Goal: Task Accomplishment & Management: Use online tool/utility

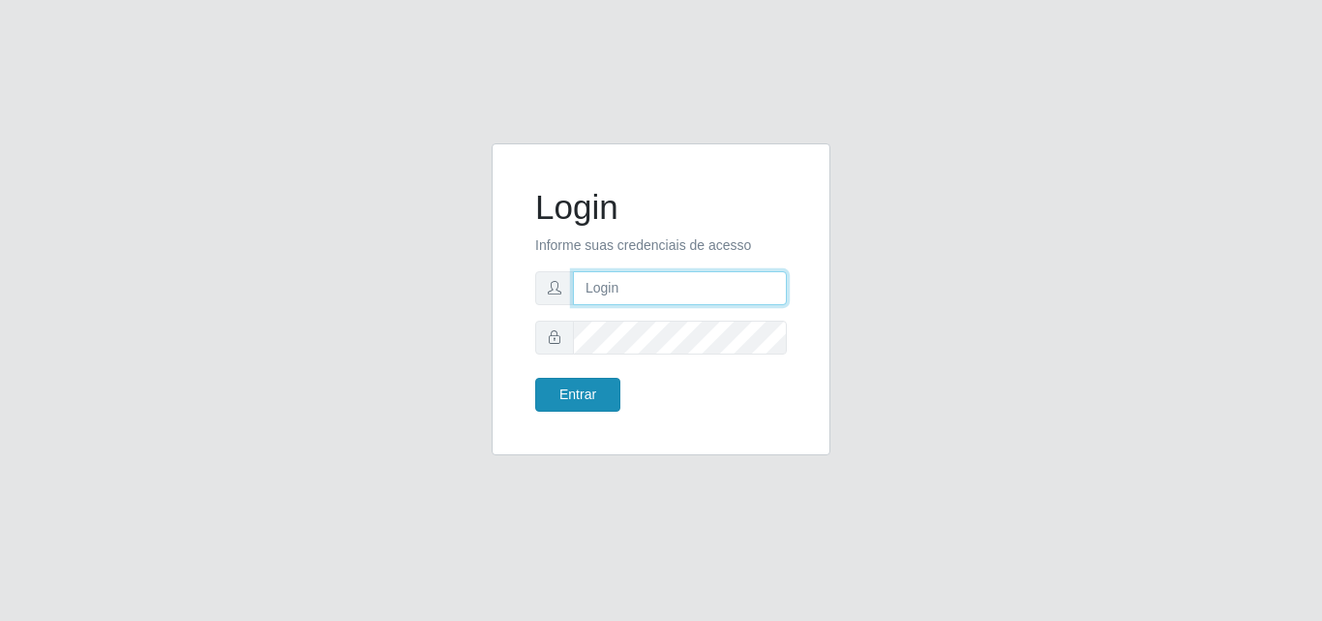
type input "[EMAIL_ADDRESS][DOMAIN_NAME]"
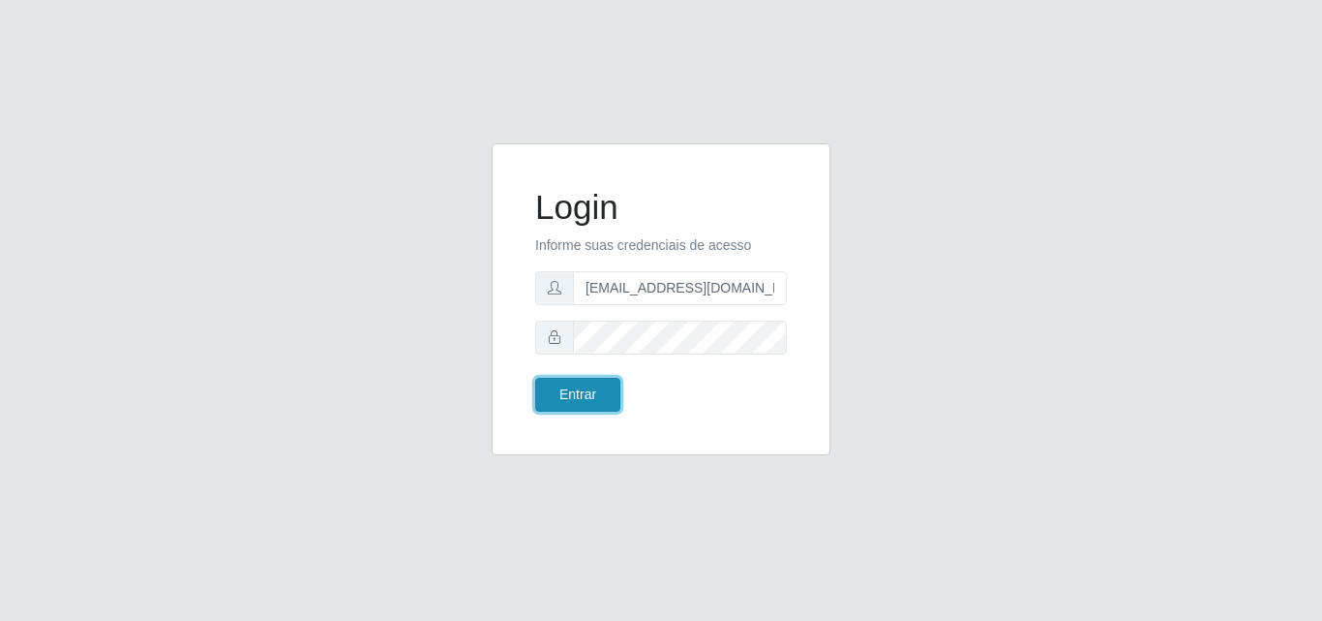
click at [558, 394] on button "Entrar" at bounding box center [577, 395] width 85 height 34
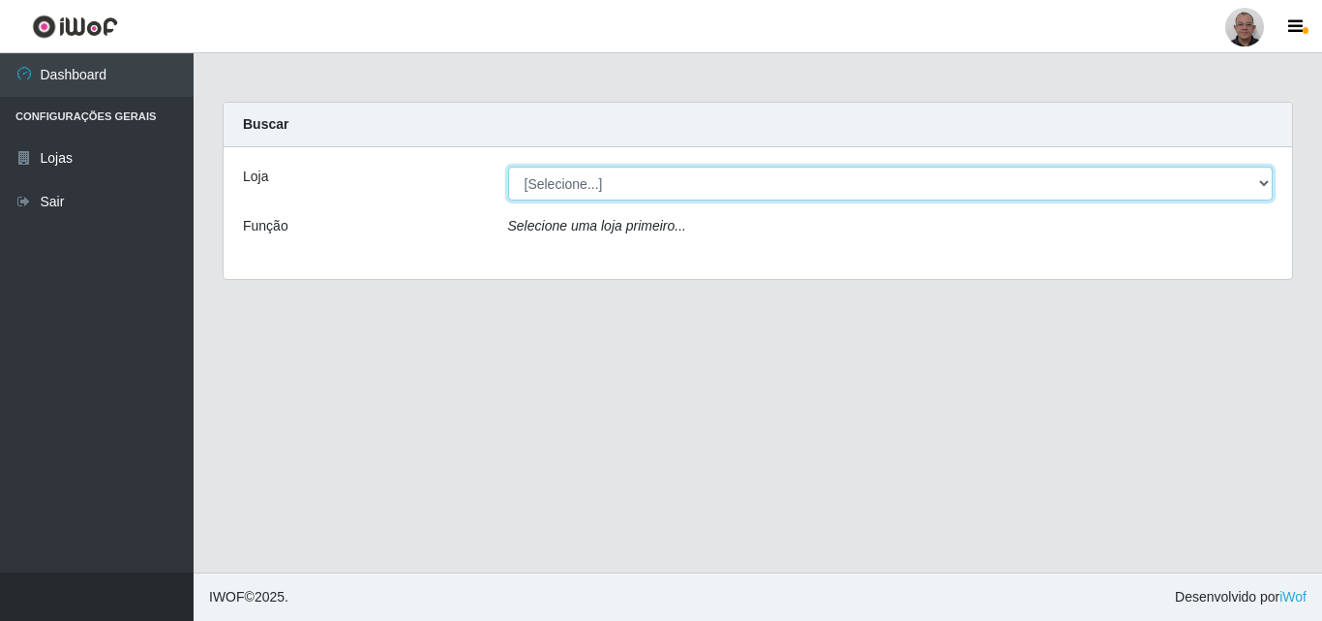
click at [864, 188] on select "[Selecione...] Mar Vermelho - Loja [DATE] Vermelho - Loja 05" at bounding box center [891, 184] width 766 height 34
select select "251"
click at [508, 167] on select "[Selecione...] Mar Vermelho - Loja [DATE] Vermelho - Loja 05" at bounding box center [891, 184] width 766 height 34
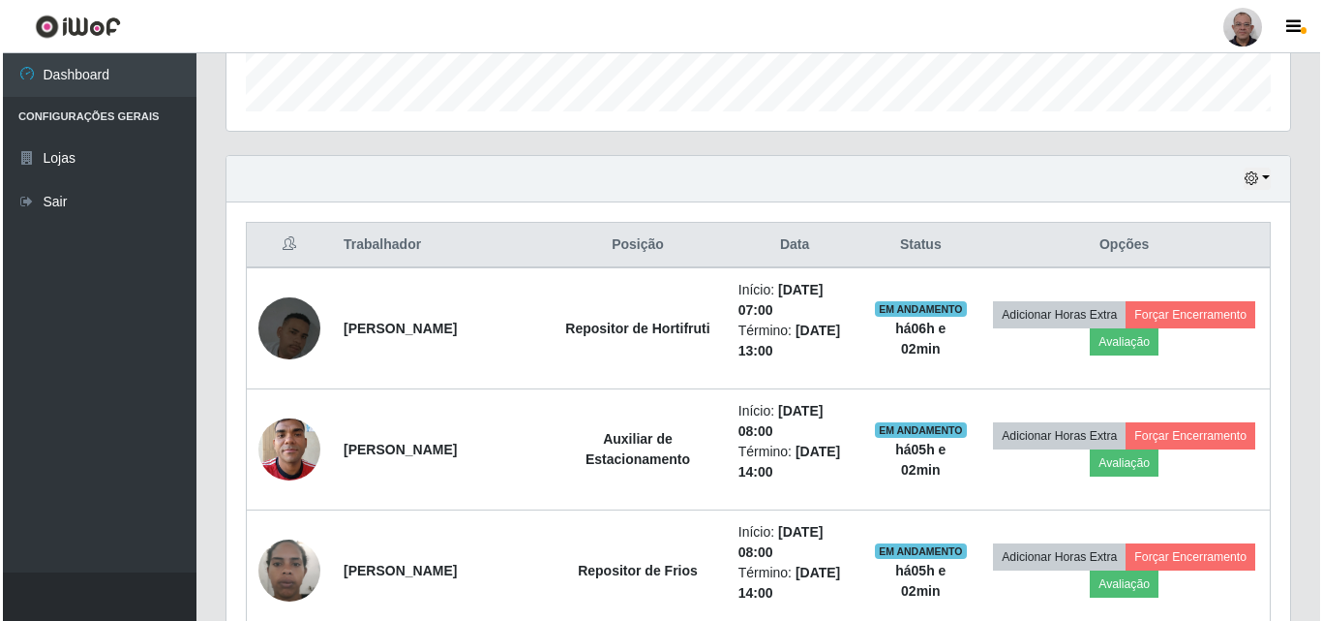
scroll to position [678, 0]
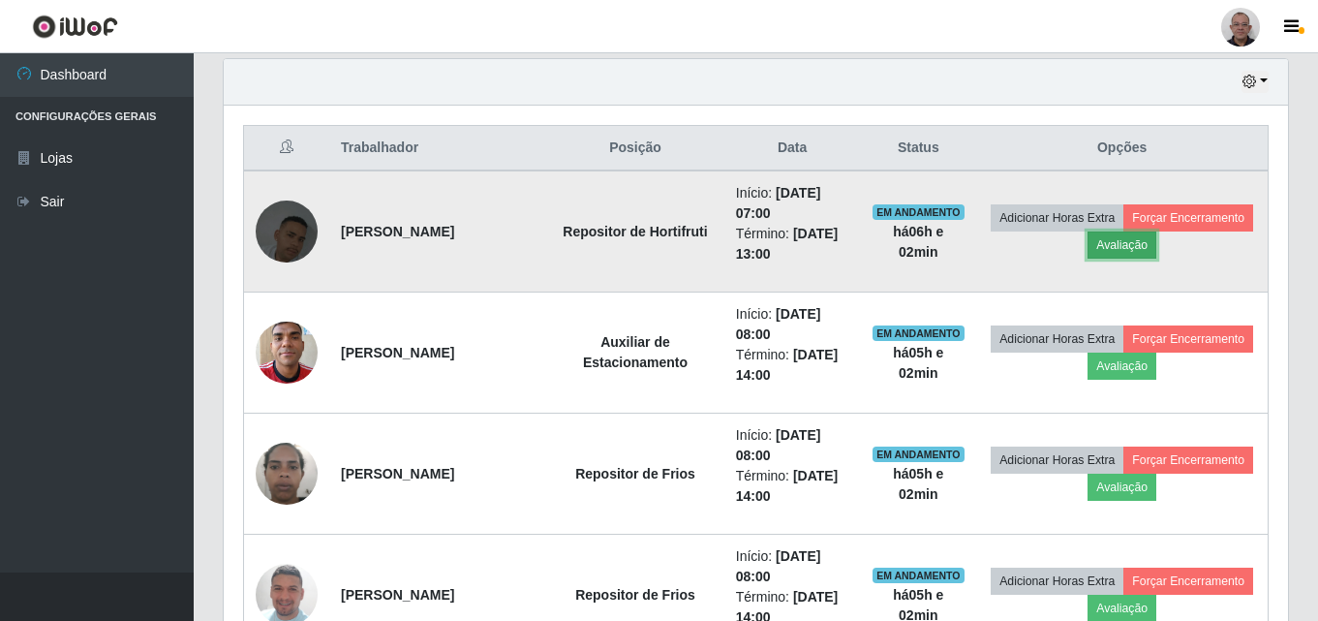
click at [1134, 243] on button "Avaliação" at bounding box center [1121, 244] width 69 height 27
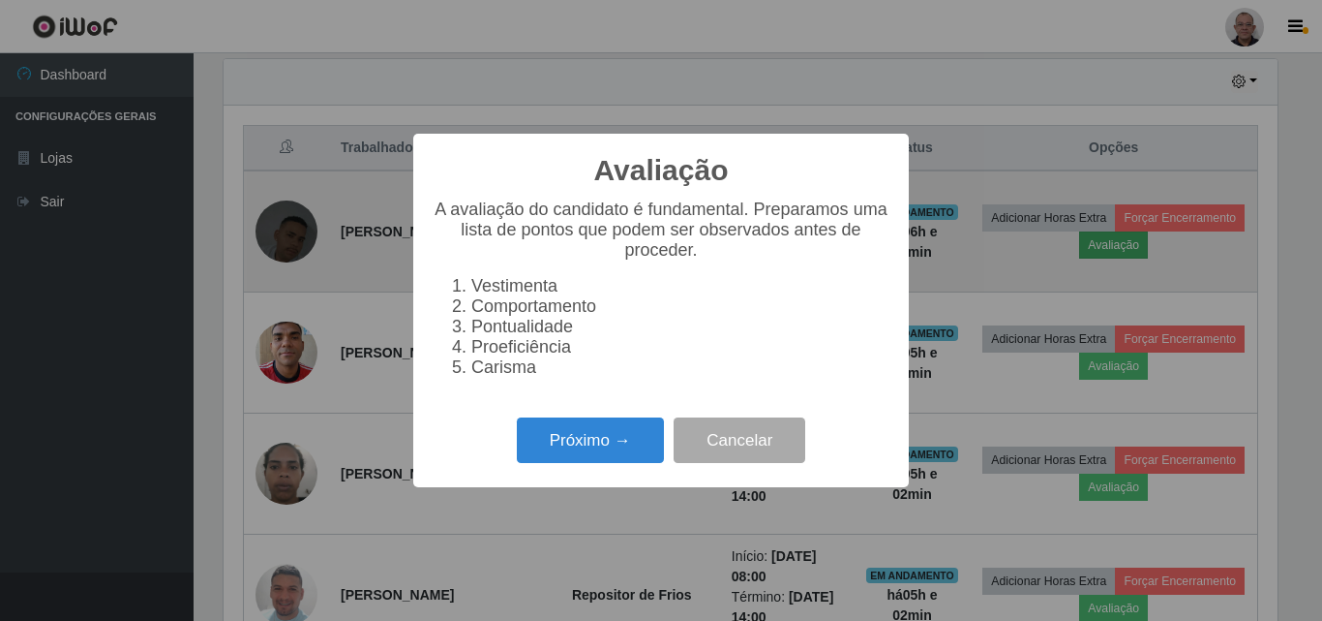
scroll to position [402, 1054]
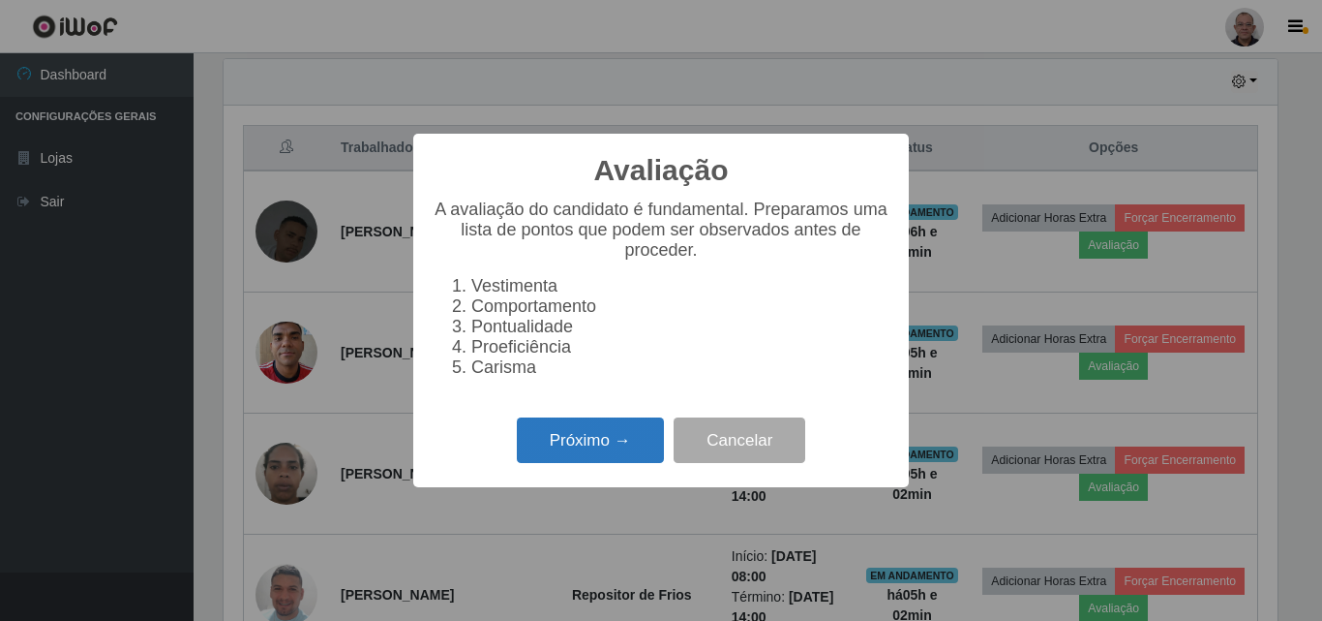
click at [604, 463] on button "Próximo →" at bounding box center [590, 440] width 147 height 46
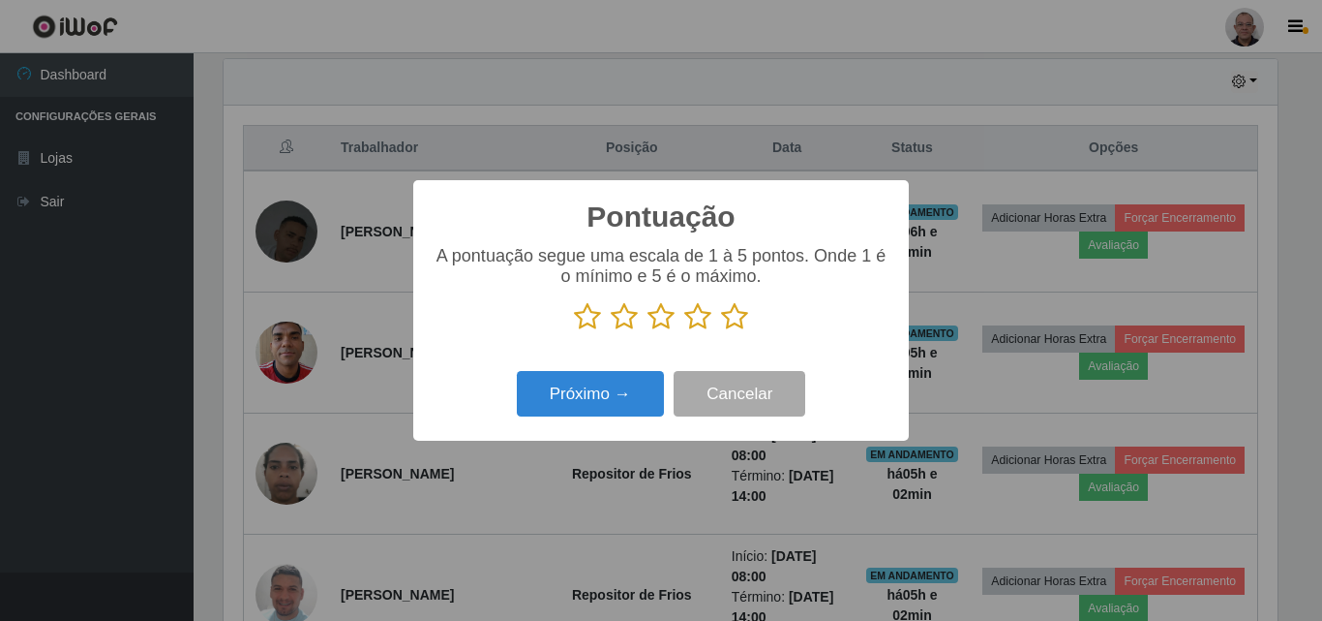
scroll to position [967711, 967059]
click at [735, 320] on icon at bounding box center [734, 316] width 27 height 29
click at [721, 331] on input "radio" at bounding box center [721, 331] width 0 height 0
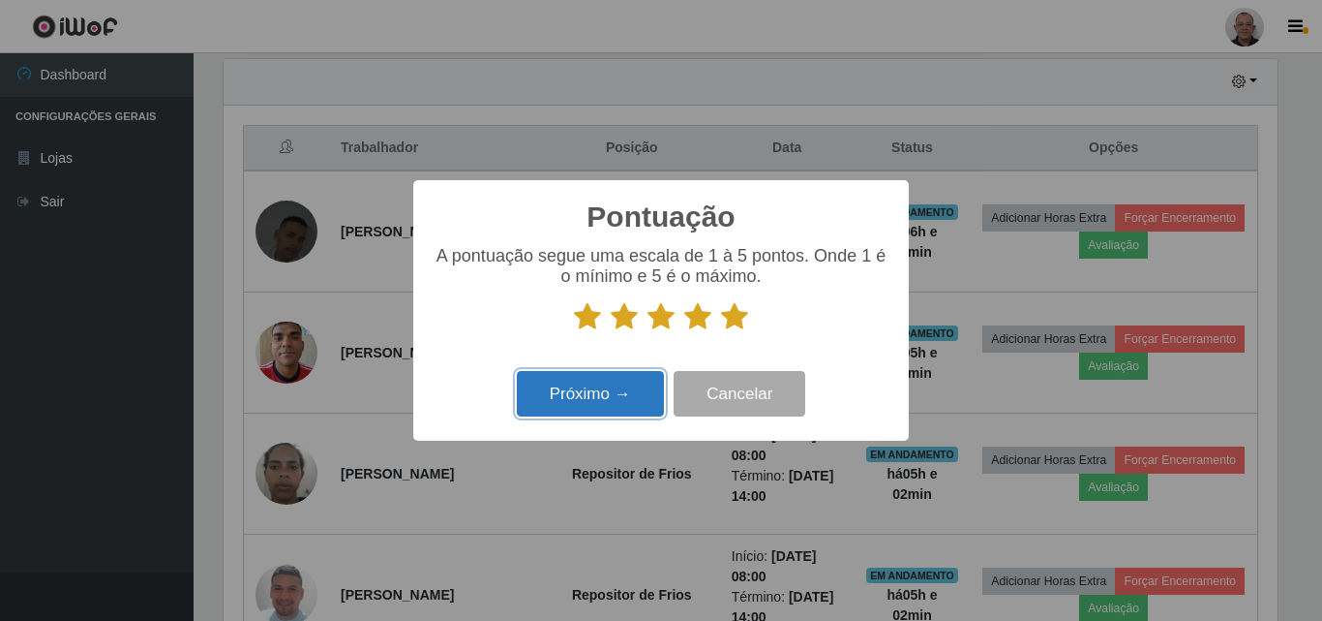
click at [617, 381] on button "Próximo →" at bounding box center [590, 394] width 147 height 46
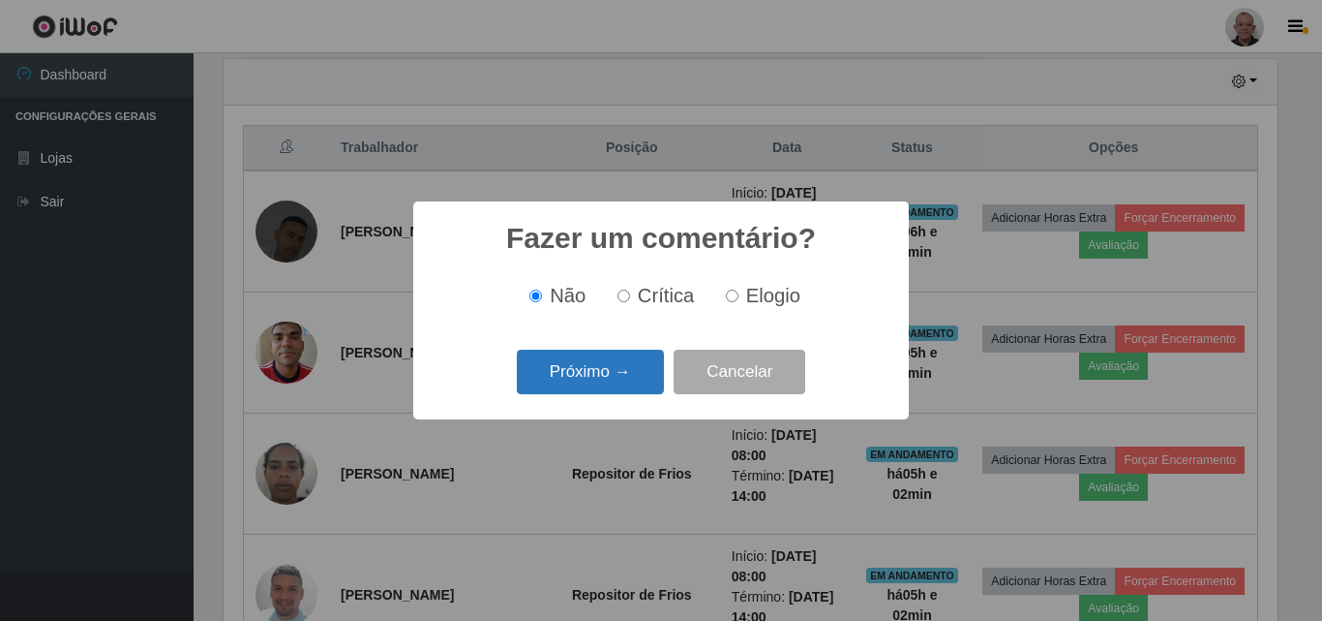
click at [617, 360] on button "Próximo →" at bounding box center [590, 372] width 147 height 46
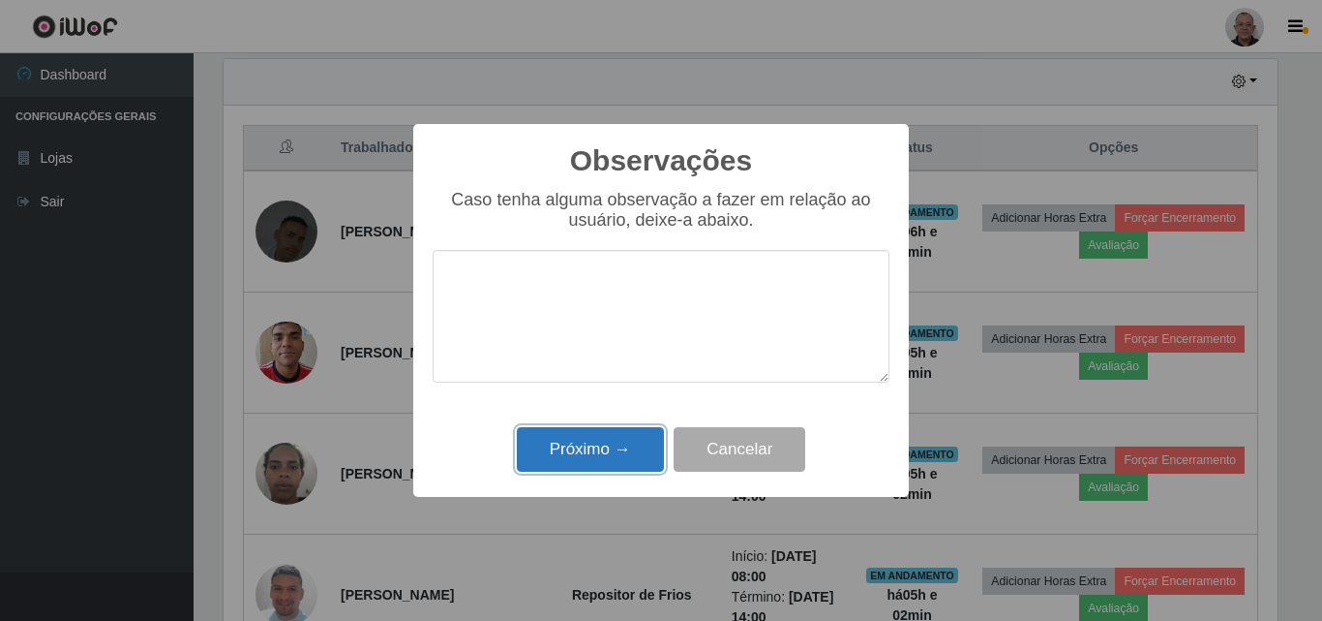
click at [588, 457] on button "Próximo →" at bounding box center [590, 450] width 147 height 46
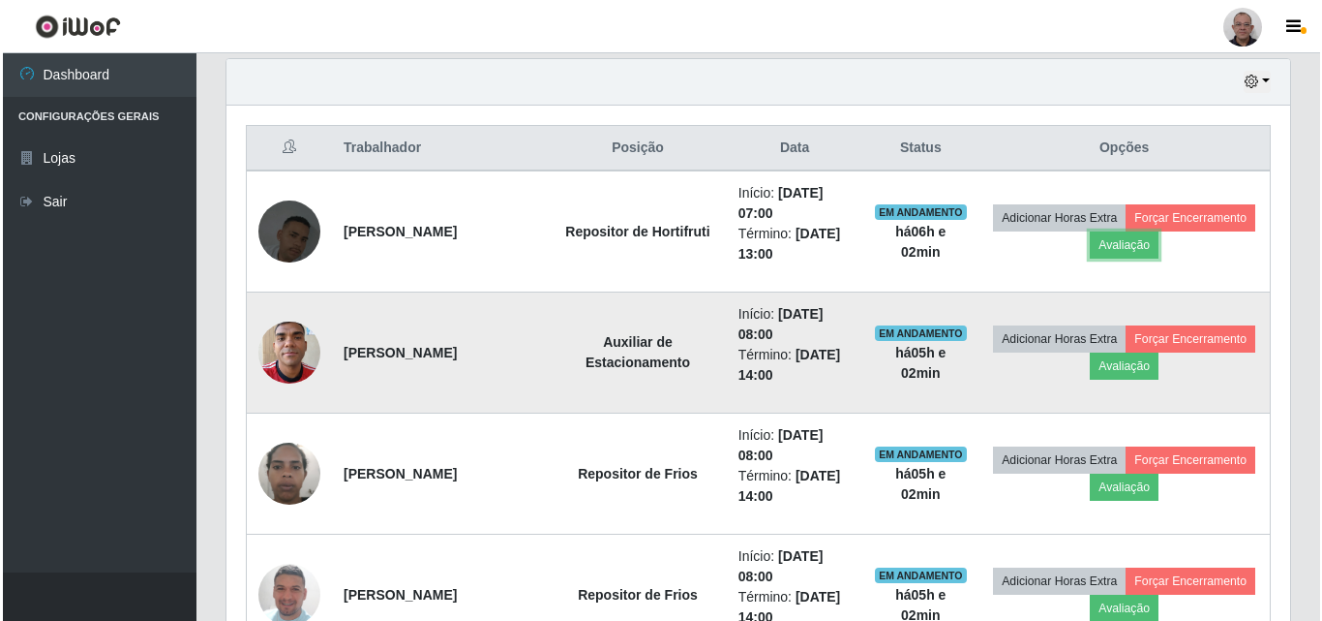
scroll to position [402, 1064]
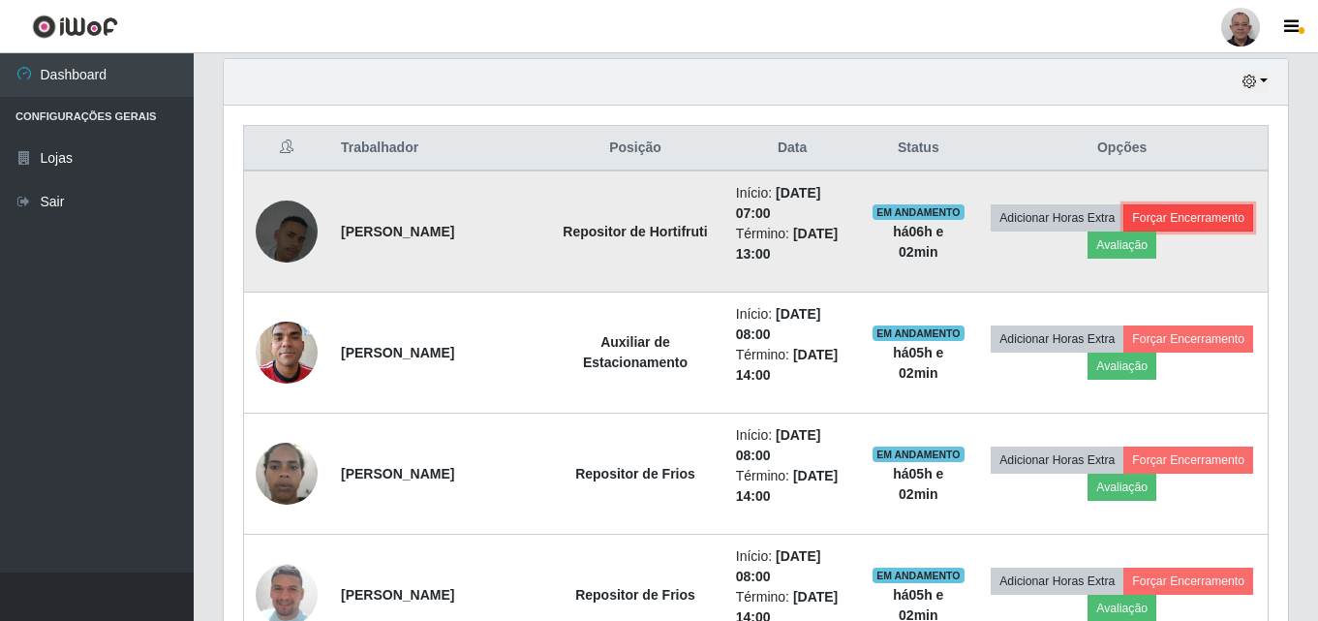
click at [1203, 211] on button "Forçar Encerramento" at bounding box center [1188, 217] width 130 height 27
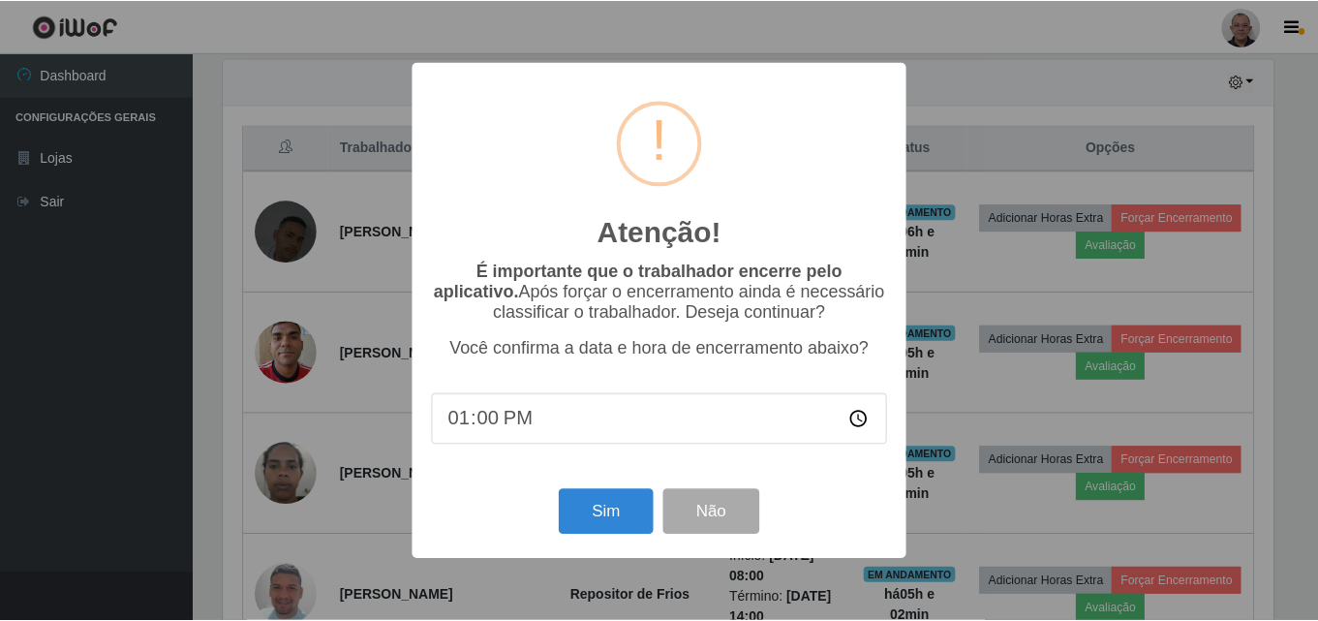
scroll to position [402, 1054]
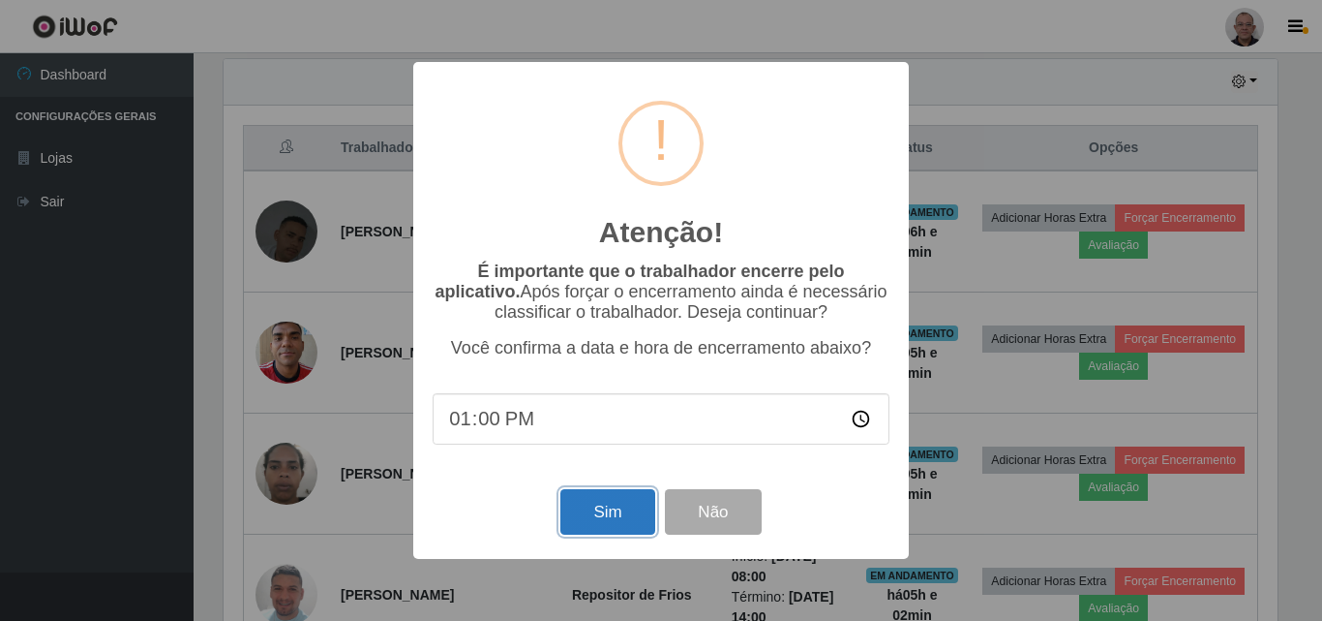
click at [586, 508] on button "Sim" at bounding box center [608, 512] width 94 height 46
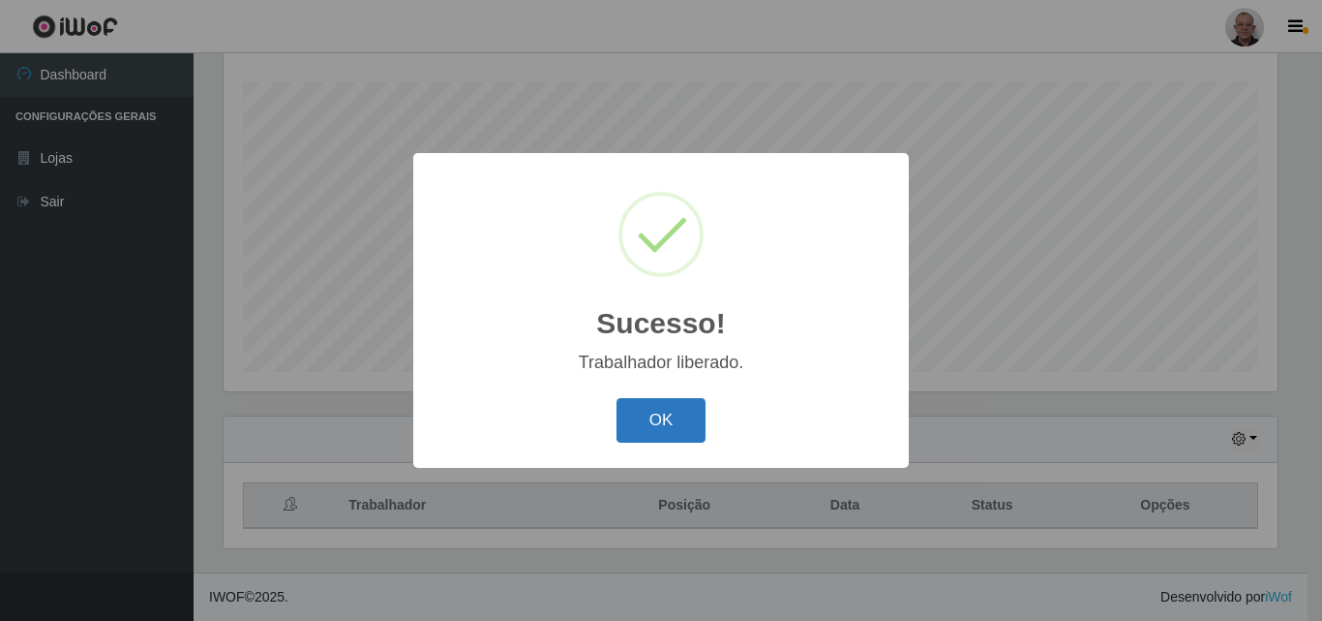
click at [668, 418] on button "OK" at bounding box center [662, 421] width 90 height 46
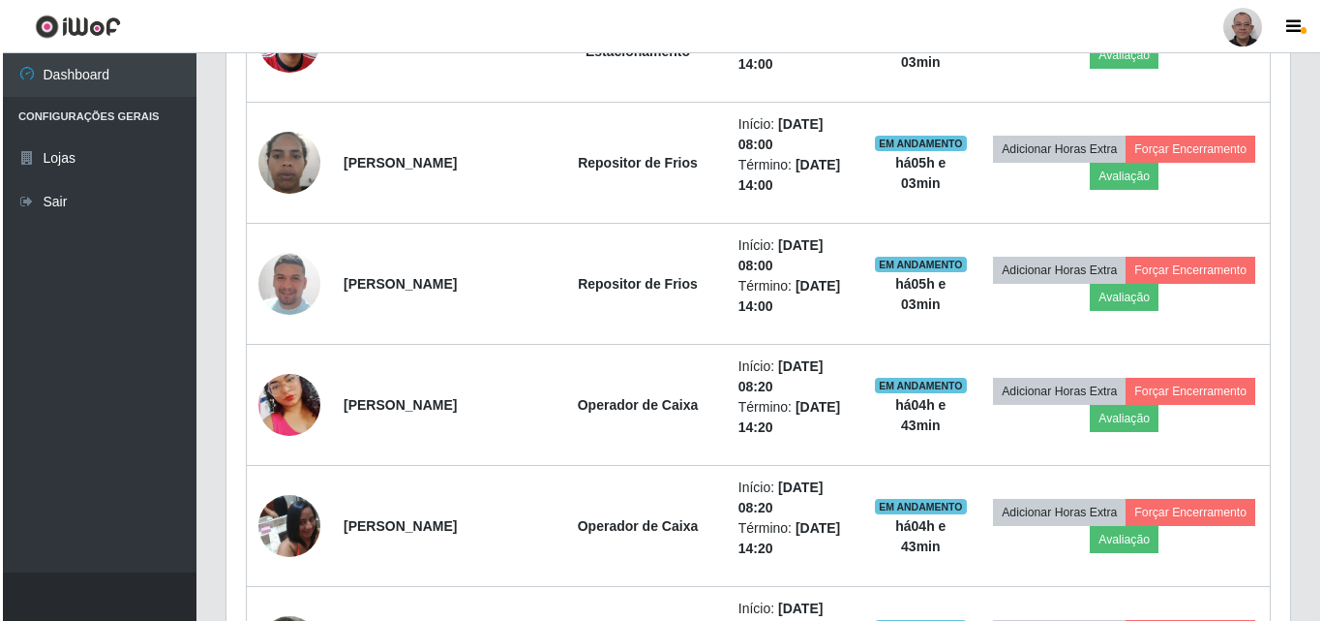
scroll to position [901, 0]
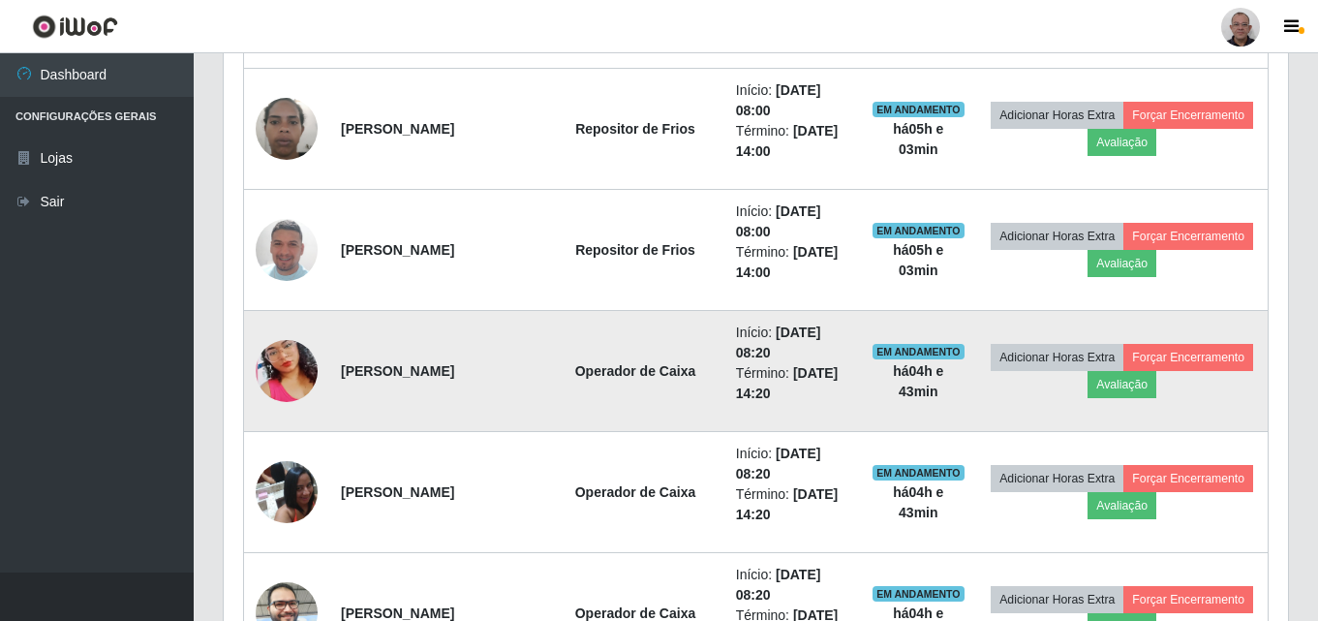
click at [289, 365] on img at bounding box center [287, 371] width 62 height 110
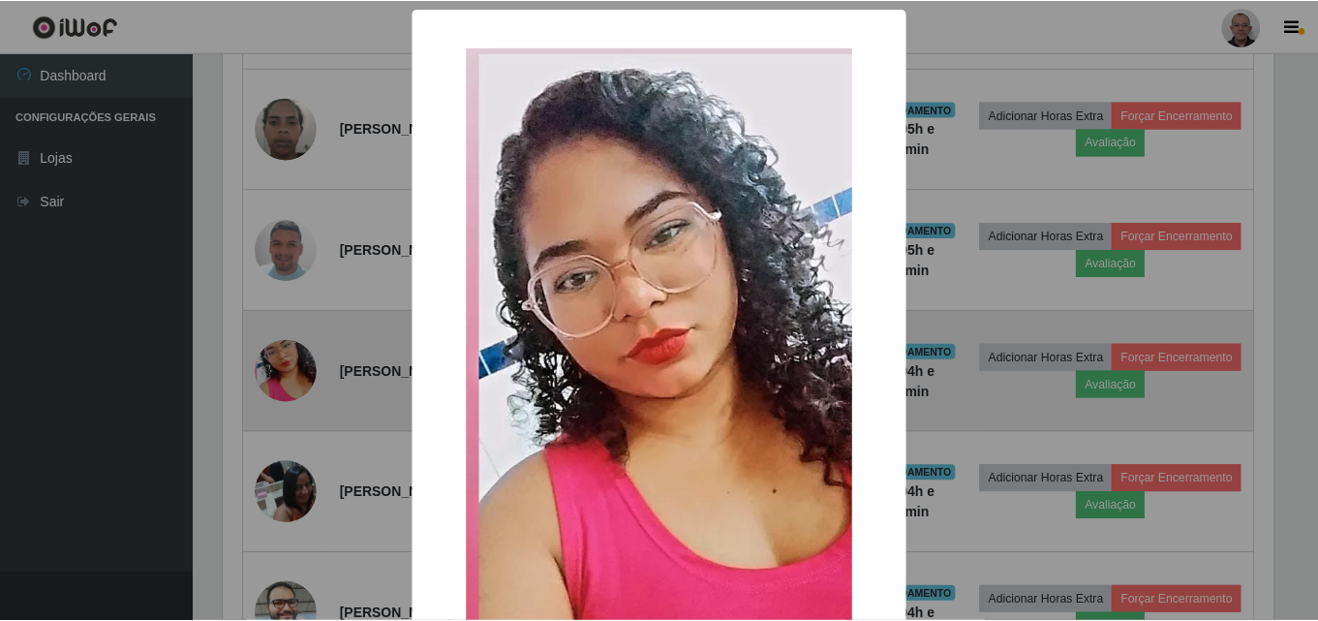
scroll to position [402, 1054]
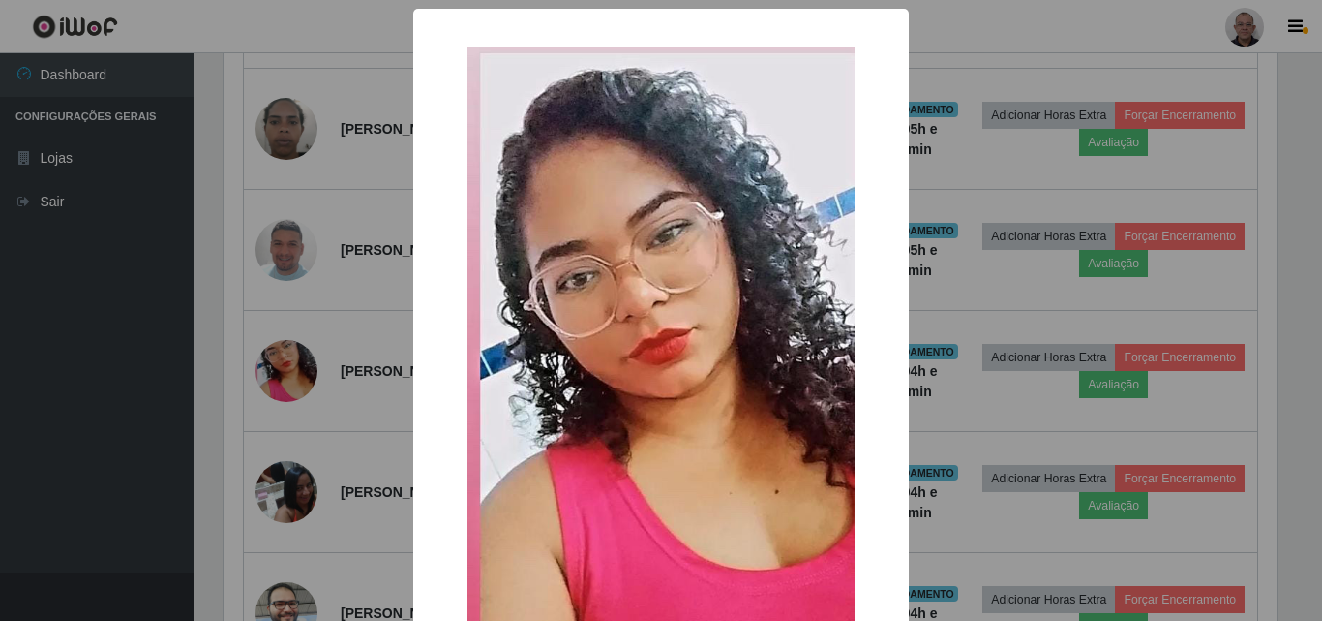
click at [347, 345] on div "× OK Cancel" at bounding box center [661, 310] width 1322 height 621
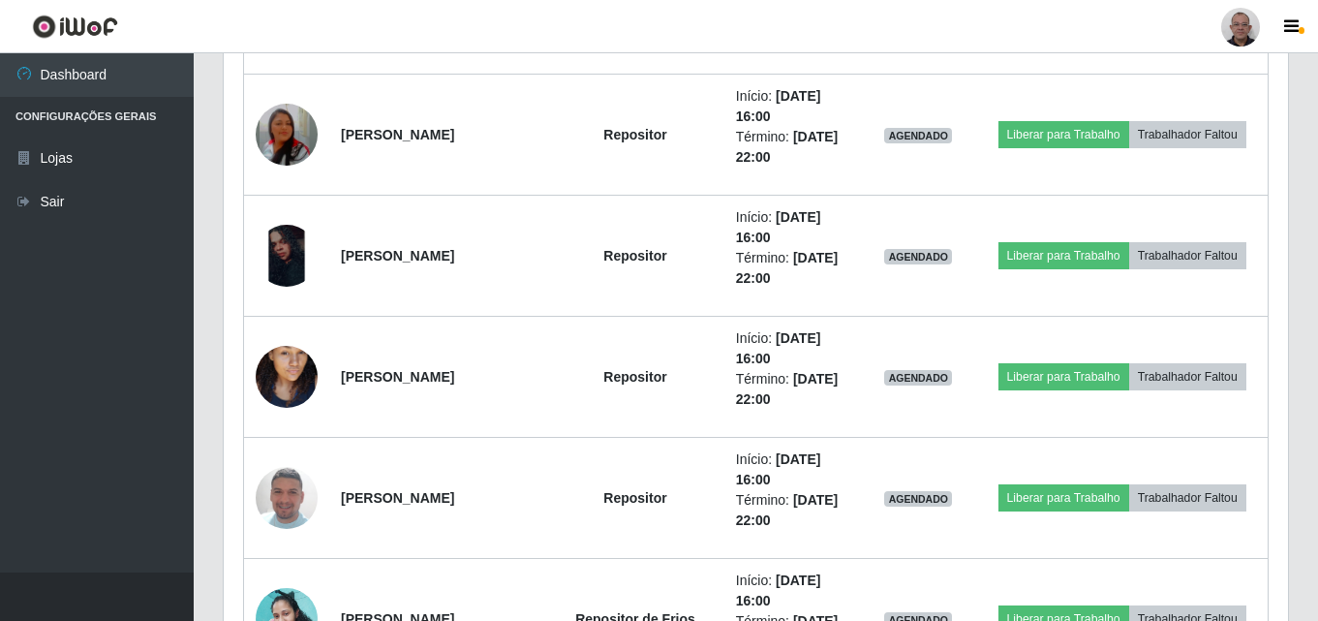
scroll to position [2838, 0]
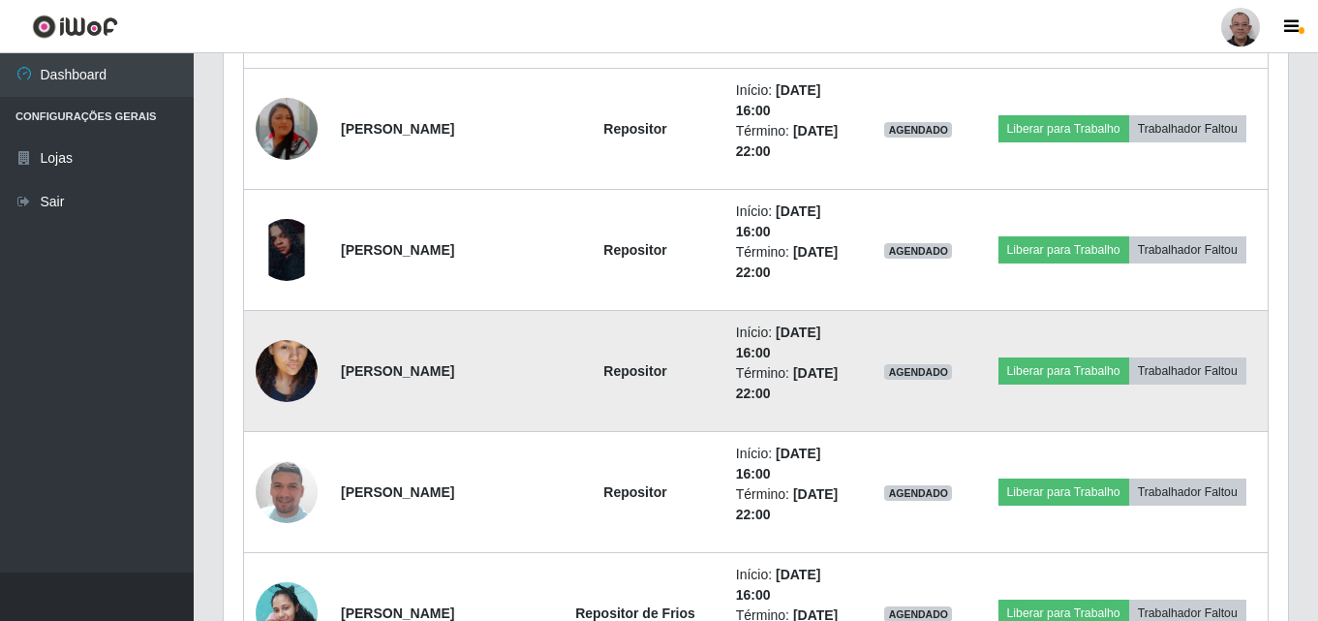
click at [286, 379] on img at bounding box center [287, 371] width 62 height 110
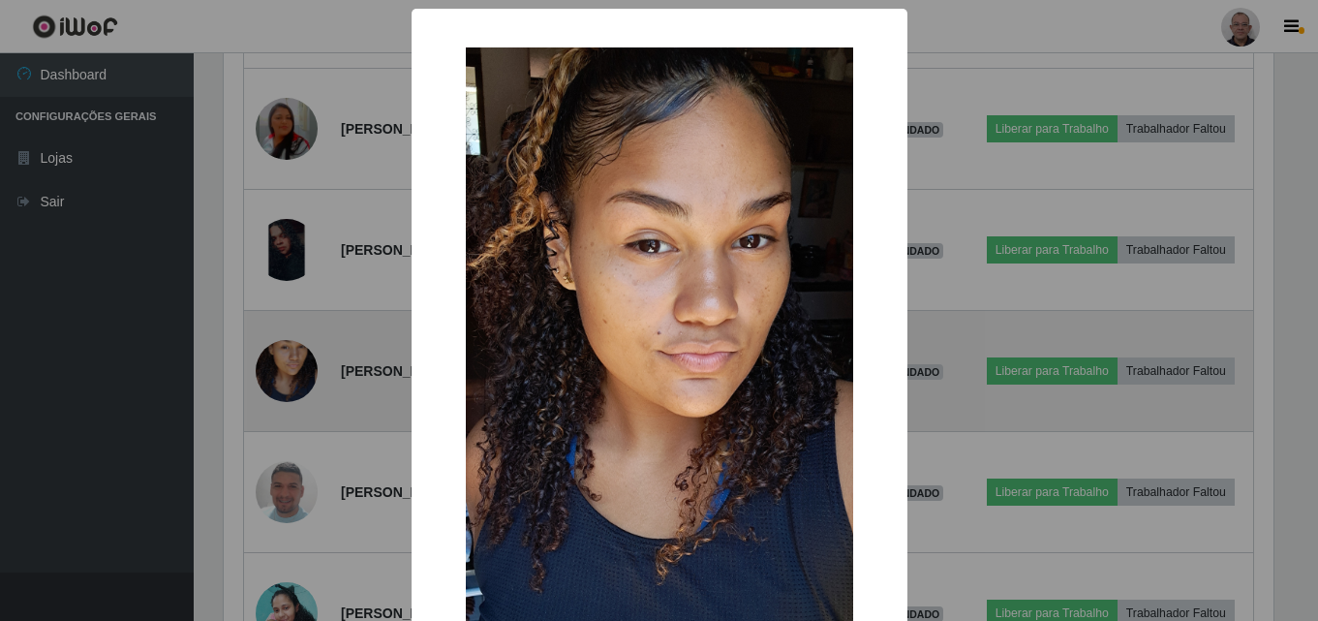
scroll to position [0, 0]
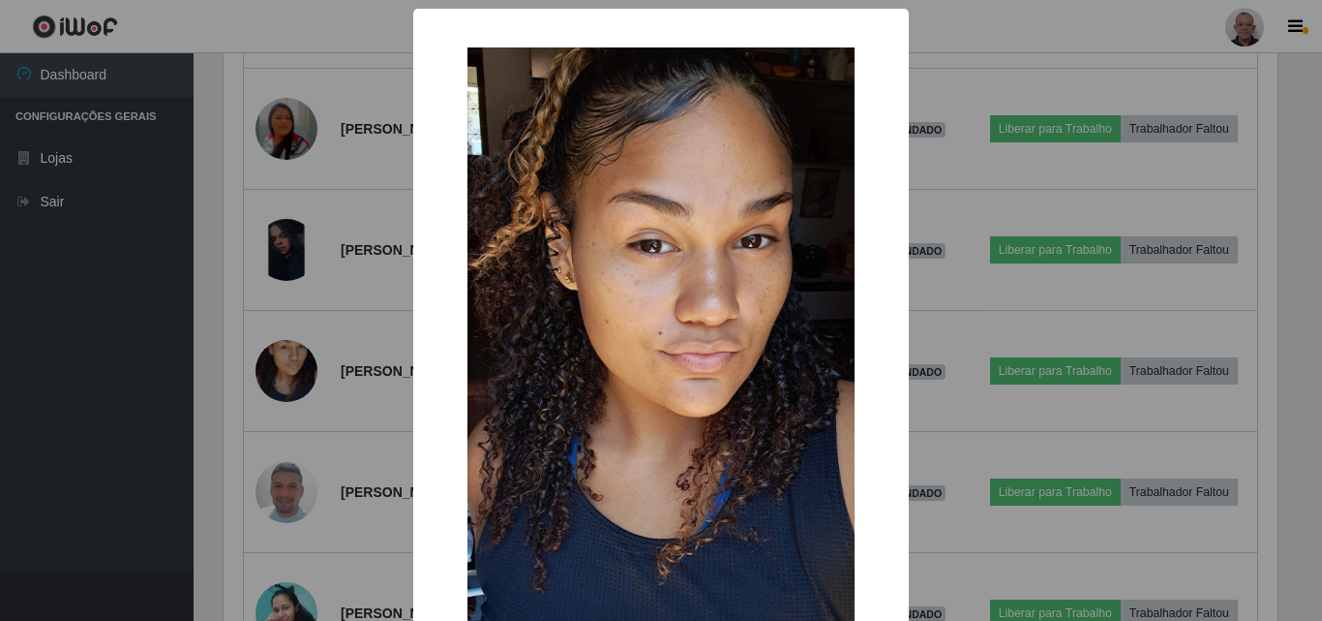
click at [345, 345] on div "× OK Cancel" at bounding box center [661, 310] width 1322 height 621
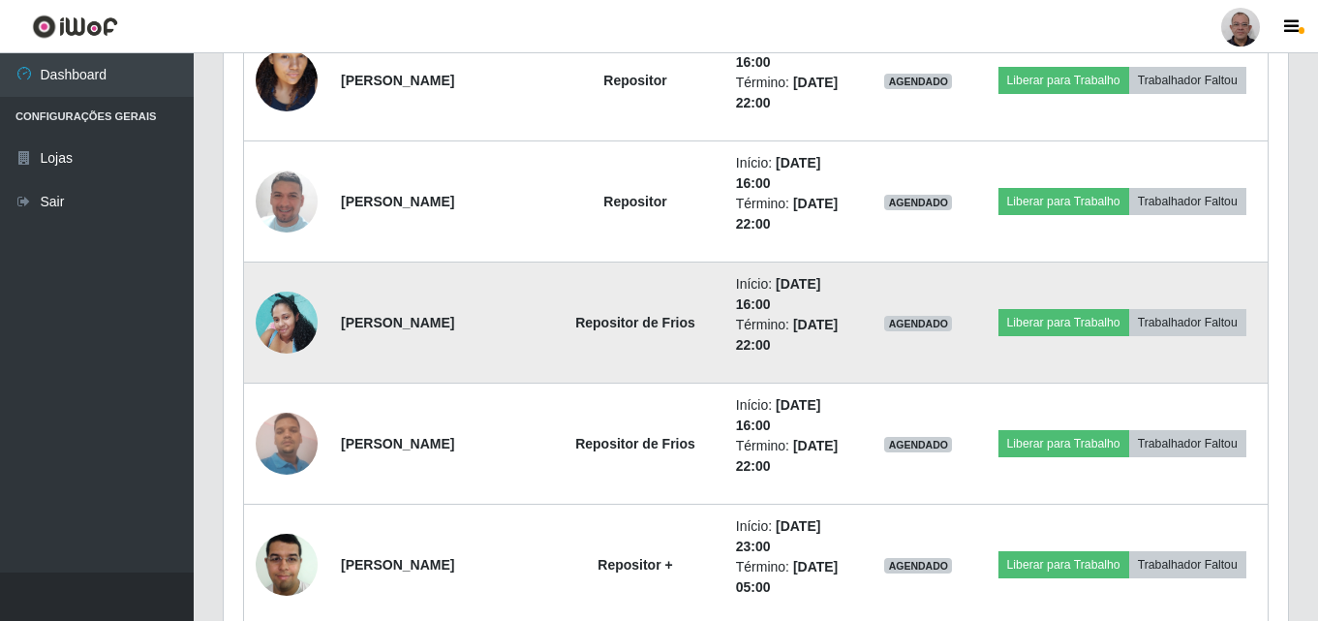
click at [292, 301] on img at bounding box center [287, 322] width 62 height 82
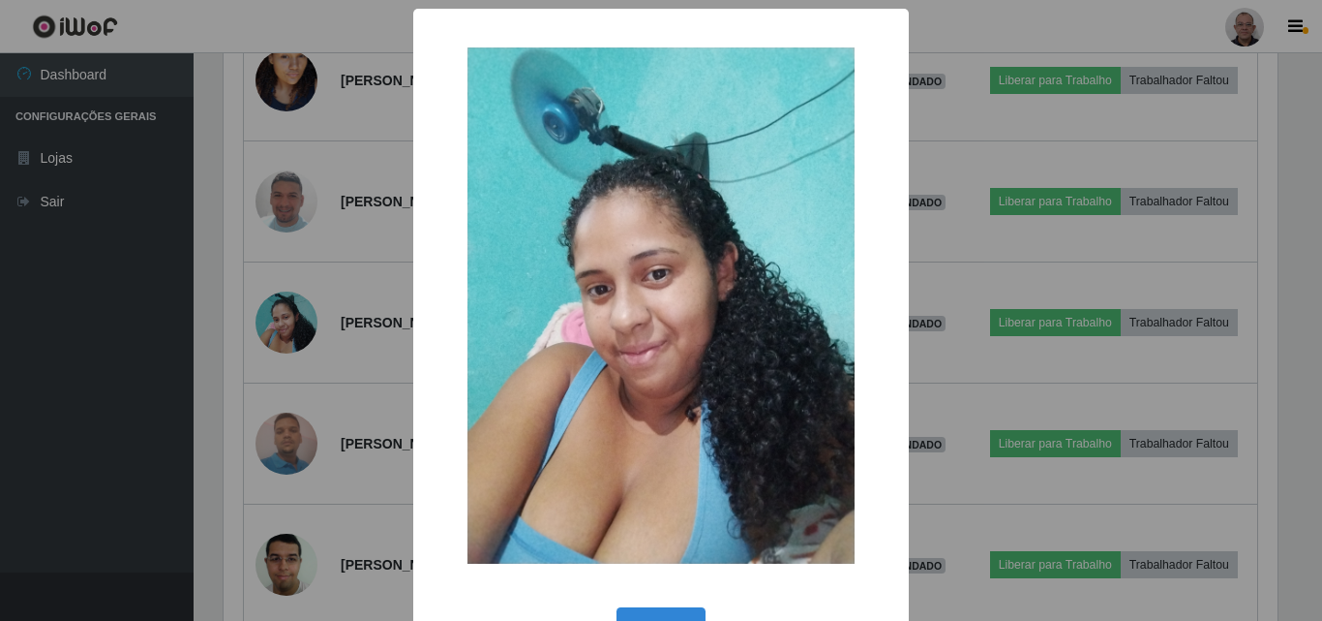
click at [346, 272] on div "× OK Cancel" at bounding box center [661, 310] width 1322 height 621
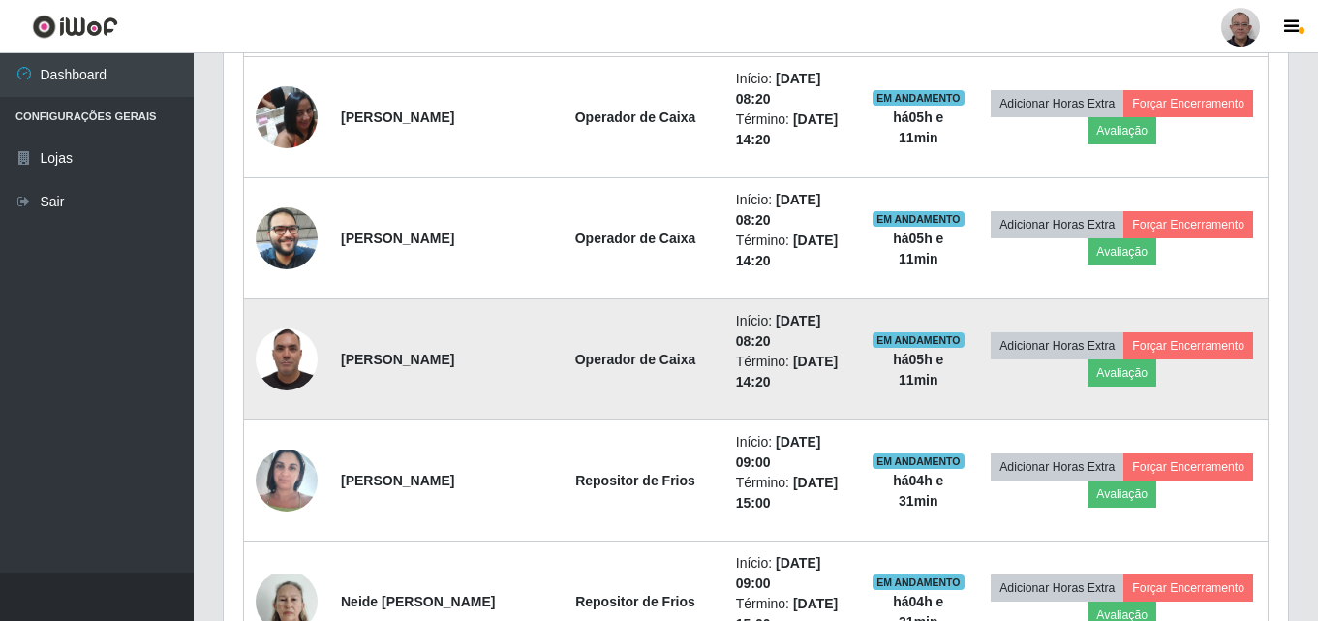
scroll to position [1071, 0]
